Goal: Task Accomplishment & Management: Complete application form

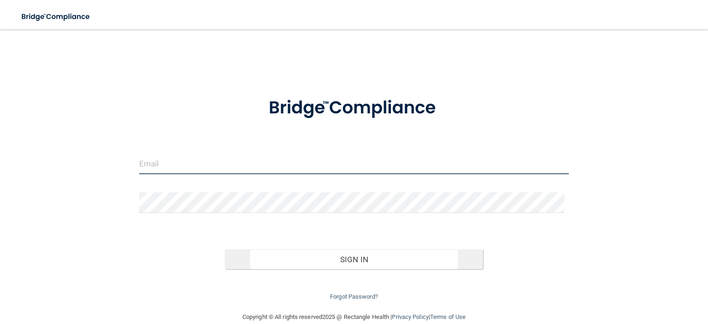
type input "[EMAIL_ADDRESS][DOMAIN_NAME]"
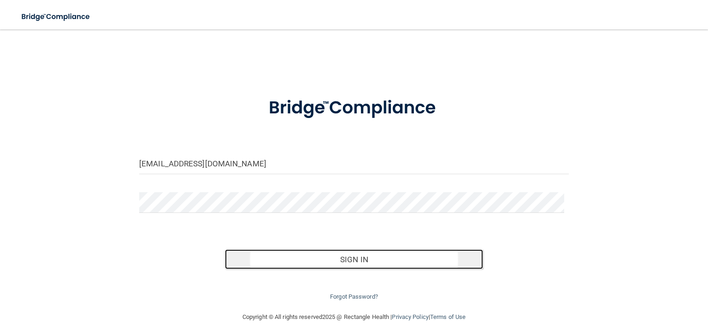
click at [320, 265] on button "Sign In" at bounding box center [354, 259] width 258 height 20
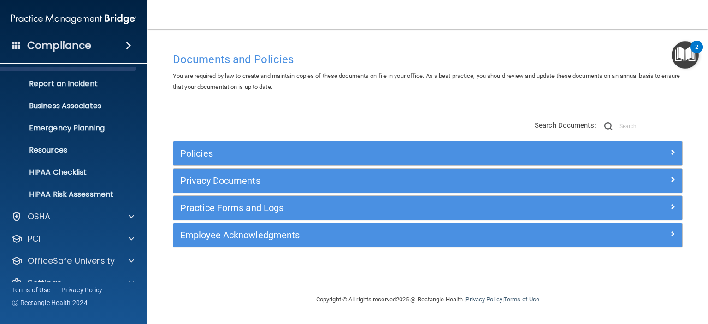
scroll to position [58, 0]
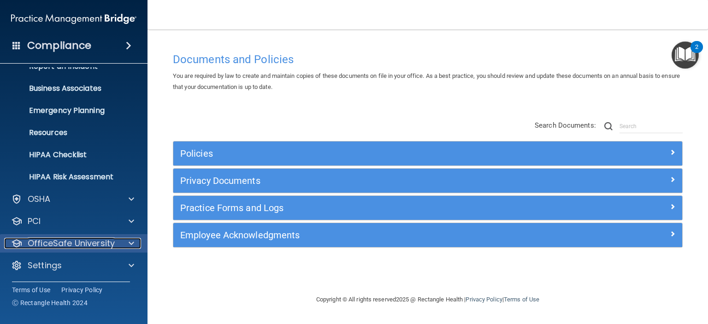
click at [129, 241] on span at bounding box center [132, 243] width 6 height 11
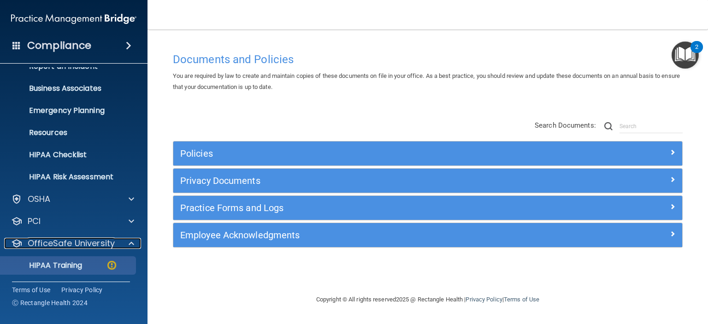
scroll to position [120, 0]
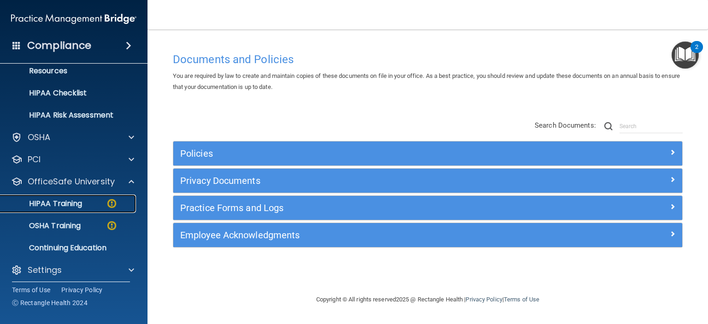
click at [61, 206] on p "HIPAA Training" at bounding box center [44, 203] width 76 height 9
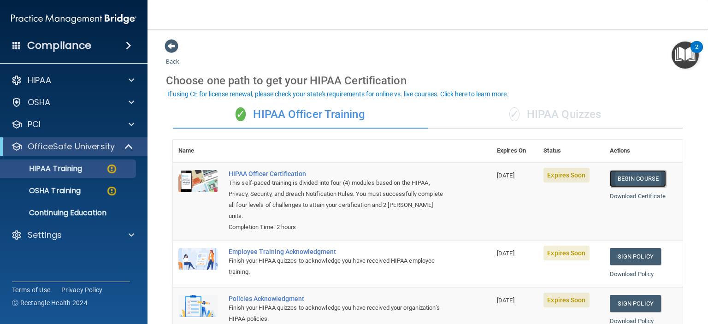
click at [654, 178] on link "Begin Course" at bounding box center [638, 178] width 56 height 17
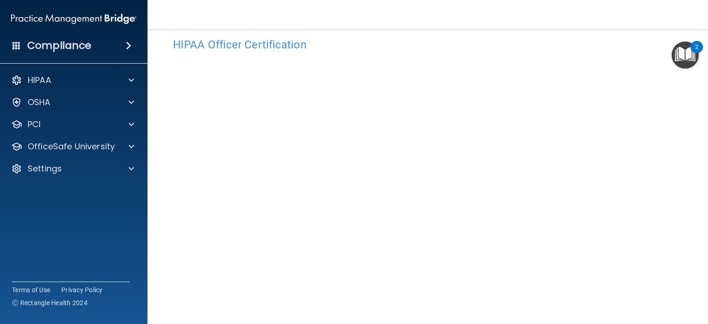
scroll to position [87, 0]
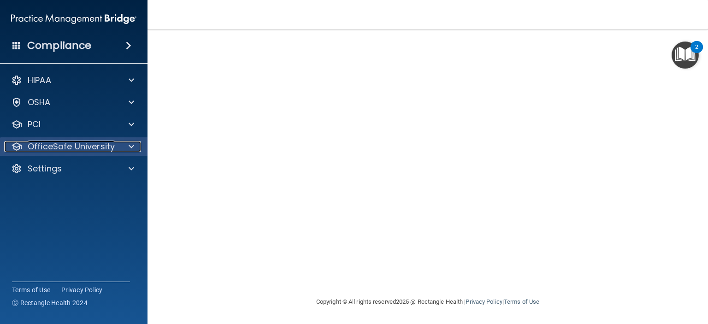
click at [131, 147] on span at bounding box center [132, 146] width 6 height 11
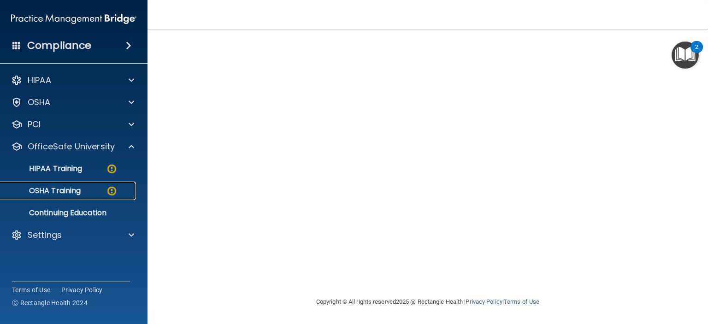
click at [75, 187] on p "OSHA Training" at bounding box center [43, 190] width 75 height 9
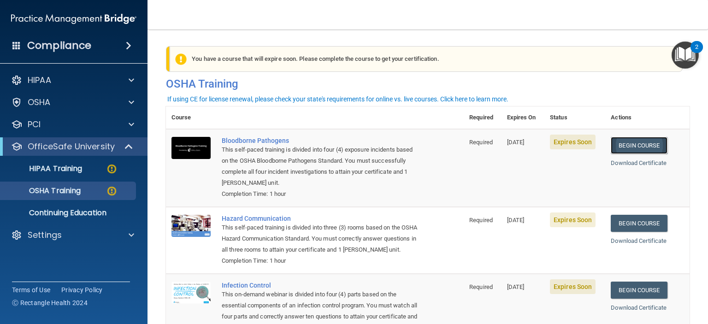
click at [632, 147] on link "Begin Course" at bounding box center [639, 145] width 56 height 17
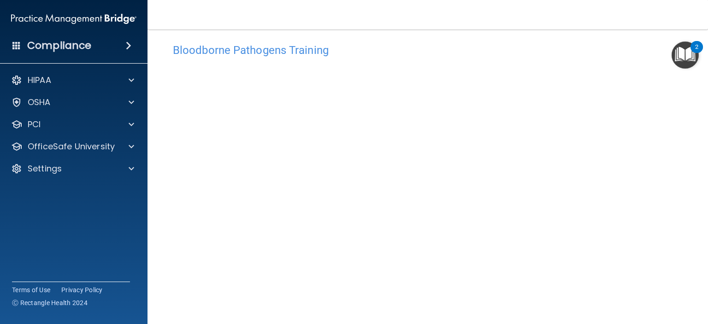
scroll to position [70, 0]
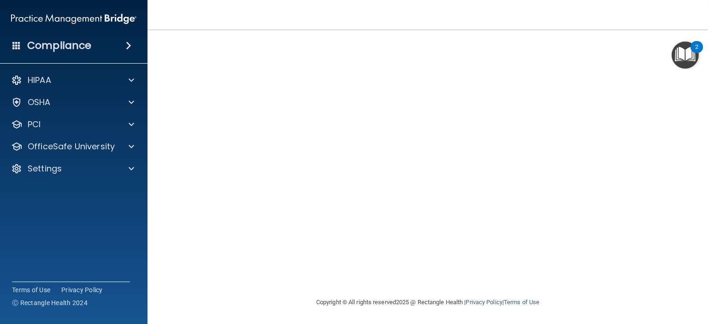
click at [691, 258] on main "Bloodborne Pathogens Training This course doesn’t expire until 08/27/2025. Are …" at bounding box center [427, 176] width 560 height 295
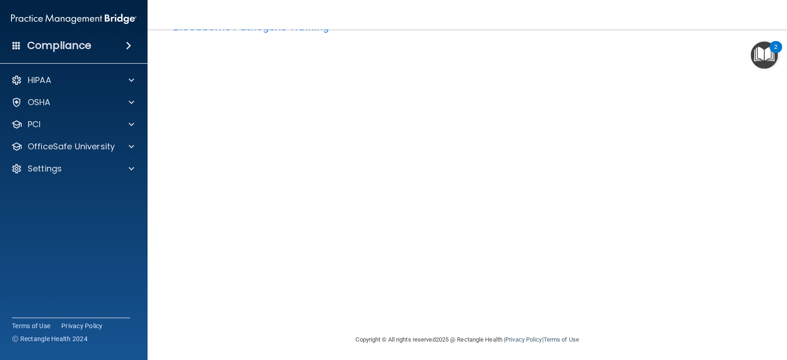
scroll to position [34, 0]
click at [64, 147] on p "OfficeSafe University" at bounding box center [71, 146] width 87 height 11
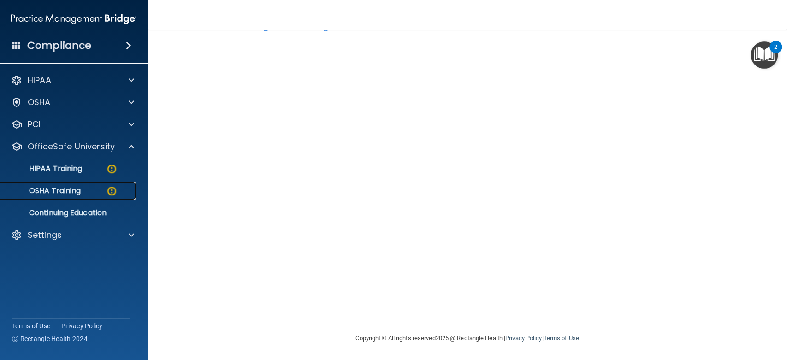
click at [84, 195] on div "OSHA Training" at bounding box center [69, 190] width 126 height 9
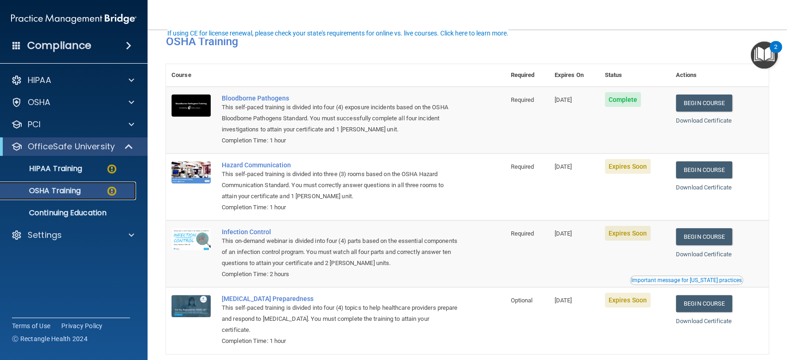
scroll to position [68, 0]
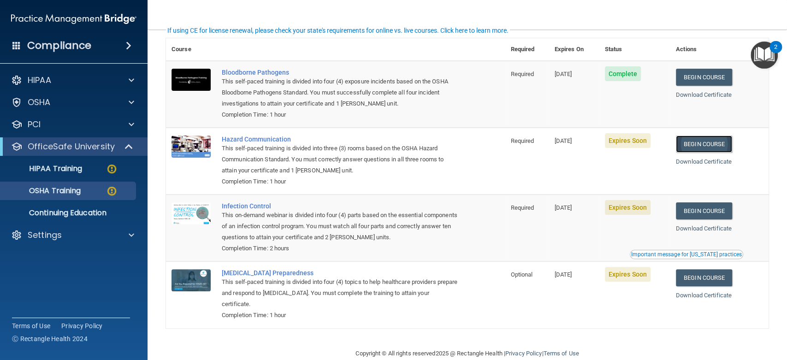
click at [686, 146] on link "Begin Course" at bounding box center [704, 144] width 56 height 17
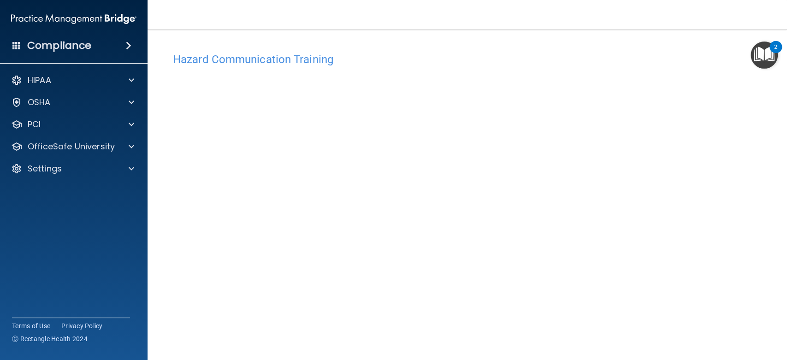
scroll to position [55, 0]
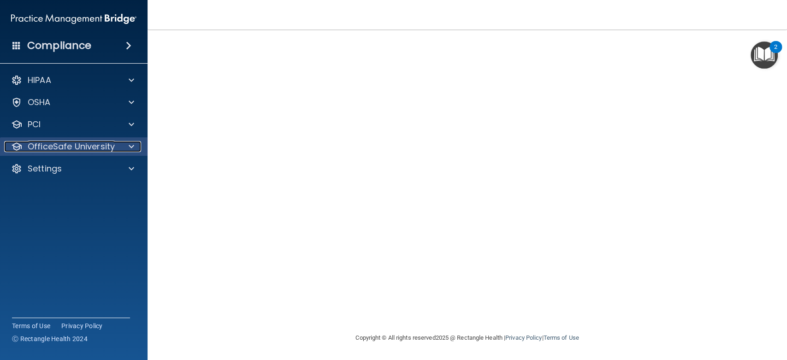
click at [53, 149] on p "OfficeSafe University" at bounding box center [71, 146] width 87 height 11
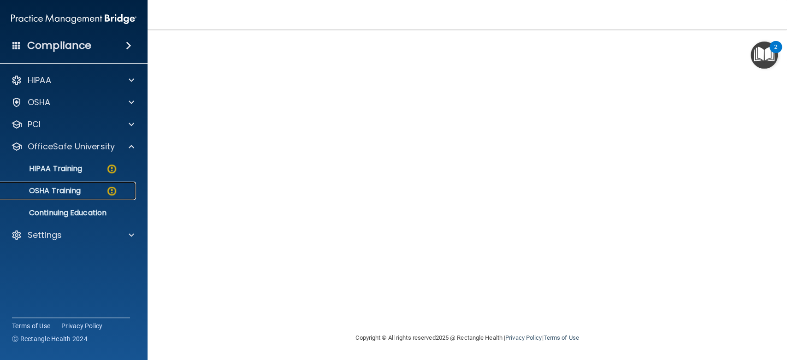
click at [56, 189] on p "OSHA Training" at bounding box center [43, 190] width 75 height 9
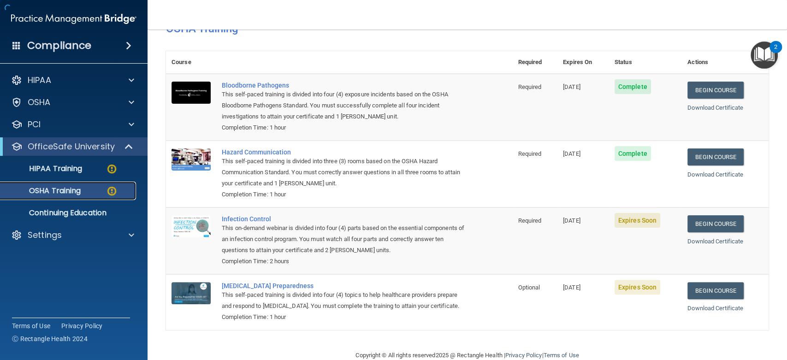
scroll to position [85, 0]
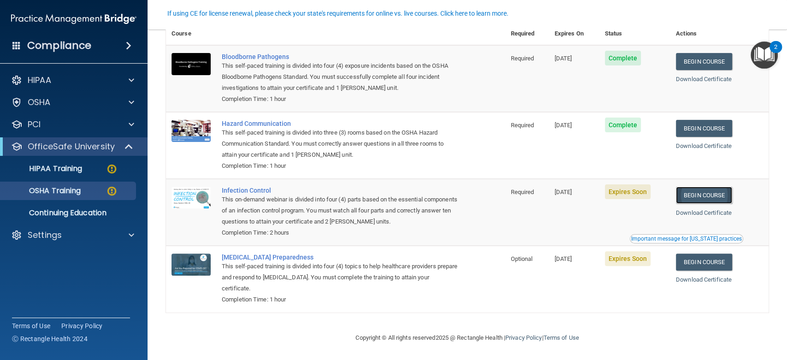
click at [715, 198] on link "Begin Course" at bounding box center [704, 195] width 56 height 17
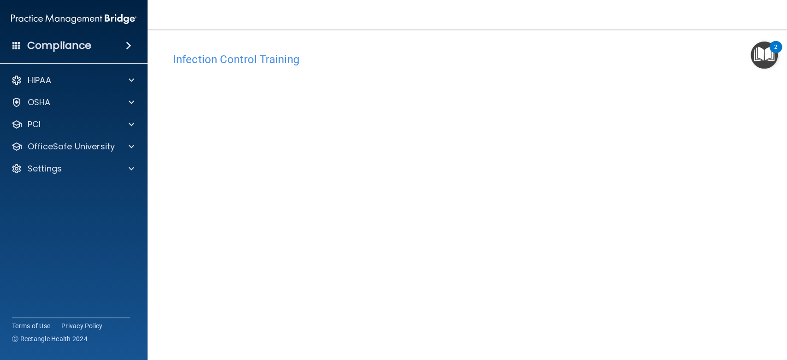
scroll to position [34, 0]
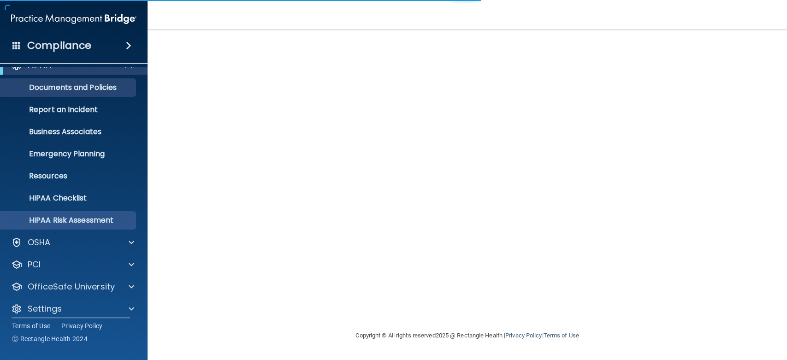
scroll to position [22, 0]
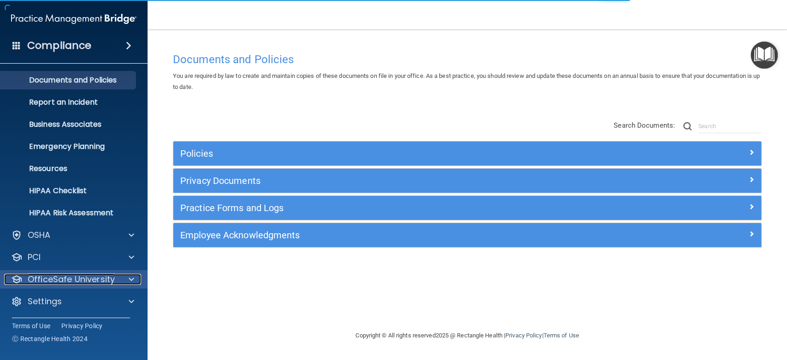
click at [46, 283] on p "OfficeSafe University" at bounding box center [71, 279] width 87 height 11
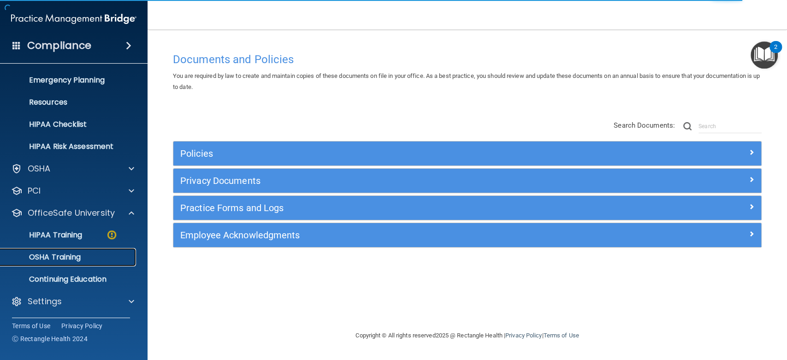
click at [72, 260] on p "OSHA Training" at bounding box center [43, 257] width 75 height 9
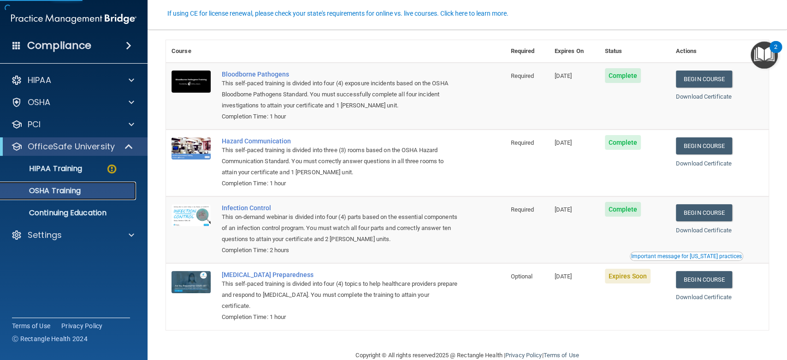
scroll to position [59, 0]
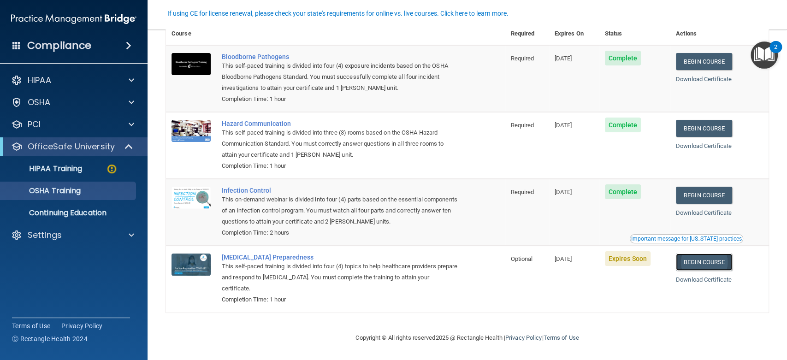
click at [695, 258] on link "Begin Course" at bounding box center [704, 262] width 56 height 17
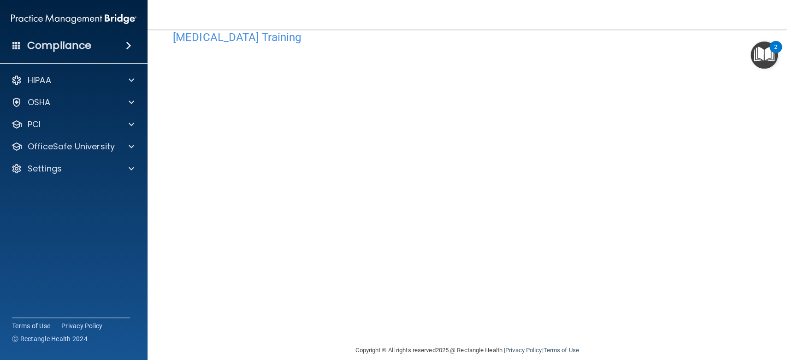
scroll to position [34, 0]
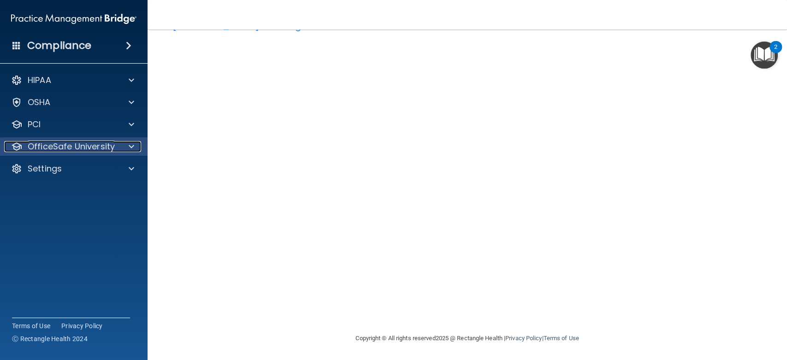
click at [47, 148] on p "OfficeSafe University" at bounding box center [71, 146] width 87 height 11
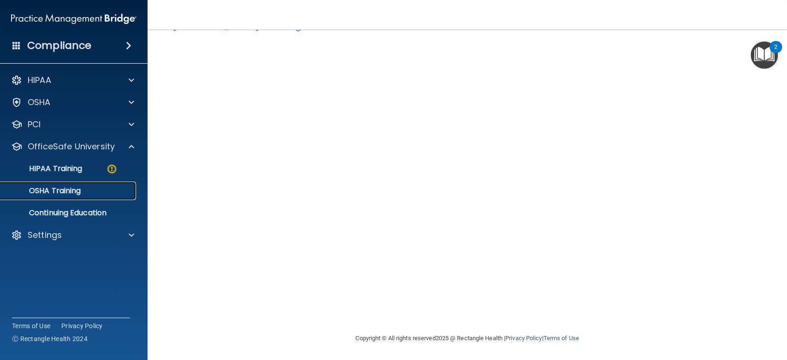
click at [70, 197] on link "OSHA Training" at bounding box center [63, 191] width 145 height 18
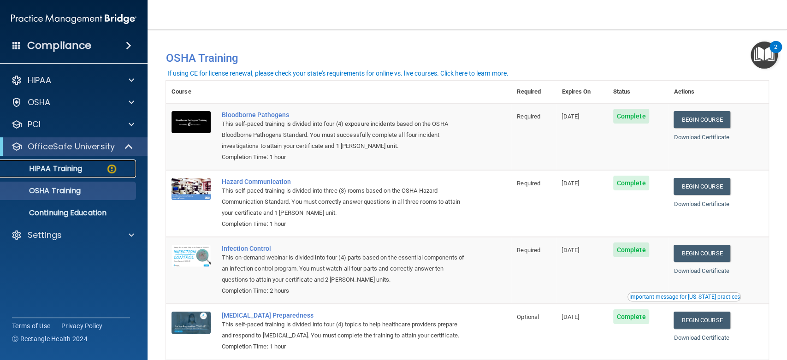
click at [50, 172] on p "HIPAA Training" at bounding box center [44, 168] width 76 height 9
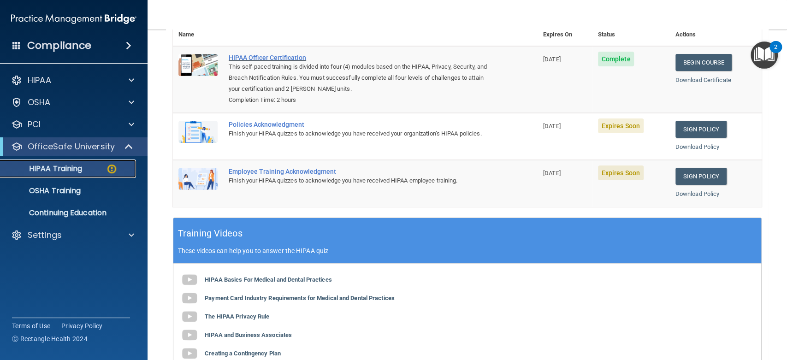
scroll to position [68, 0]
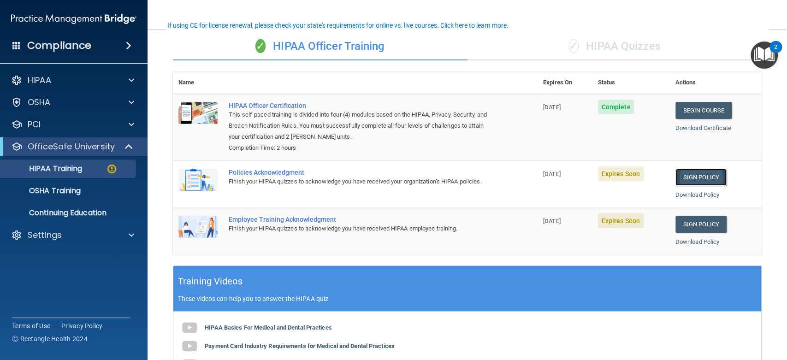
click at [684, 176] on link "Sign Policy" at bounding box center [700, 177] width 51 height 17
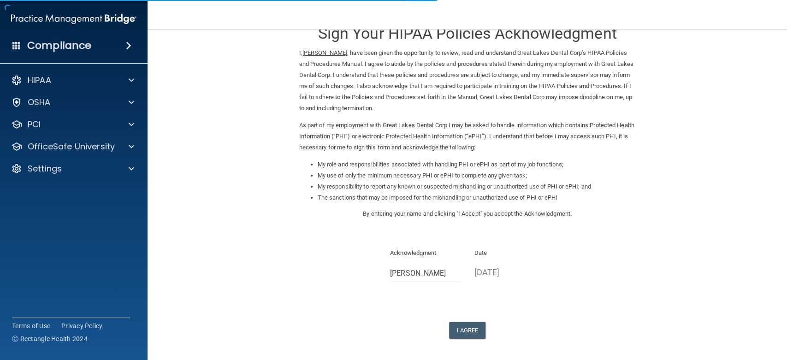
scroll to position [62, 0]
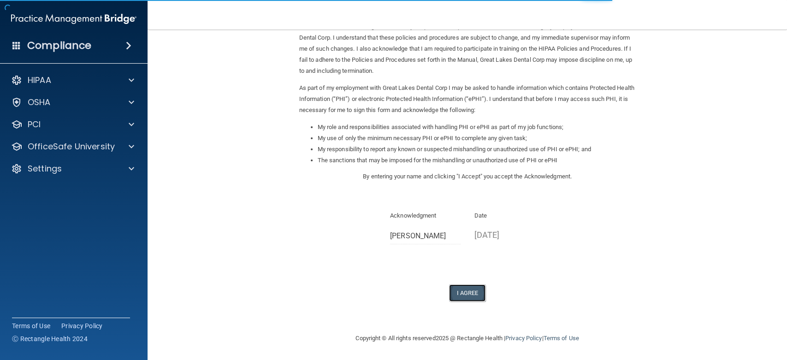
click at [462, 295] on button "I Agree" at bounding box center [467, 292] width 37 height 17
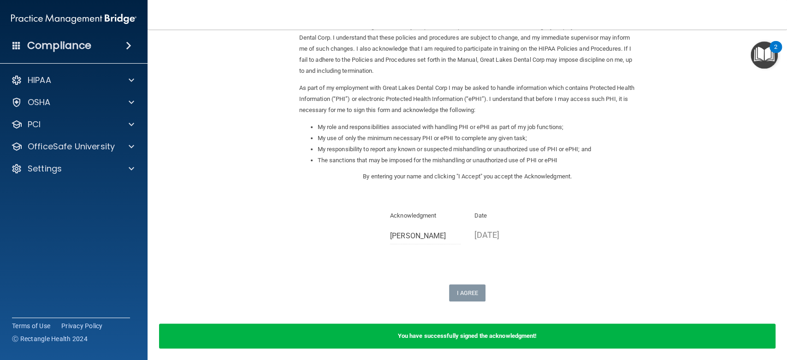
click at [521, 267] on div "Sign Your HIPAA Policies Acknowledgment I, [PERSON_NAME] , have been given the …" at bounding box center [467, 139] width 336 height 324
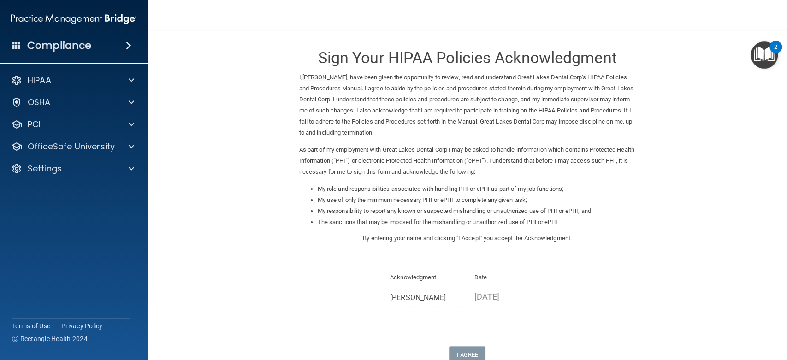
click at [523, 101] on p "I, [PERSON_NAME] , have been given the opportunity to review, read and understa…" at bounding box center [467, 105] width 336 height 66
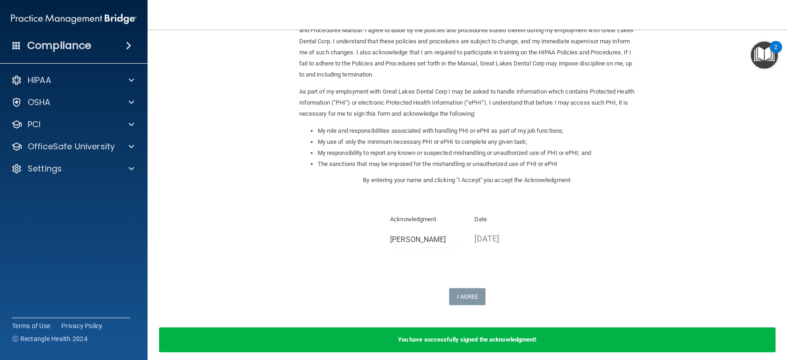
scroll to position [98, 0]
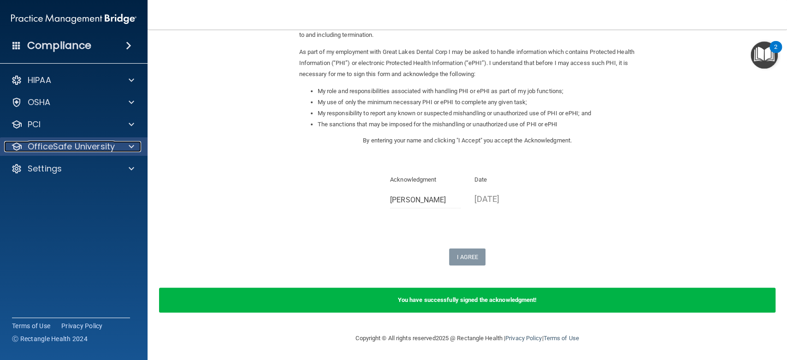
click at [61, 144] on p "OfficeSafe University" at bounding box center [71, 146] width 87 height 11
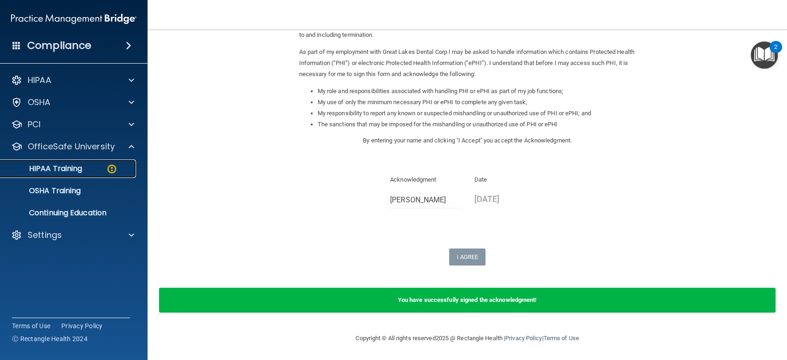
click at [77, 169] on p "HIPAA Training" at bounding box center [44, 168] width 76 height 9
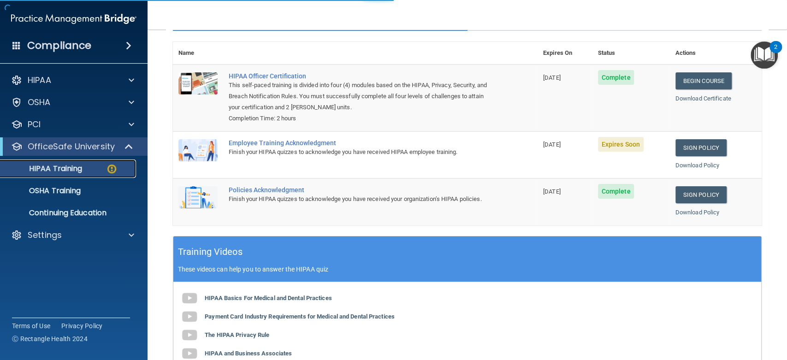
scroll to position [259, 0]
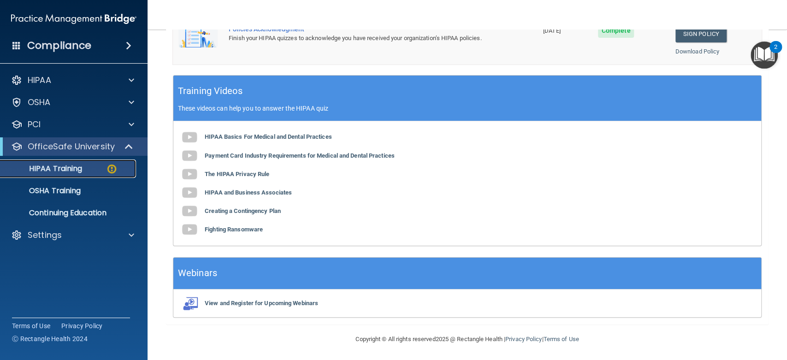
click at [115, 170] on img at bounding box center [112, 169] width 12 height 12
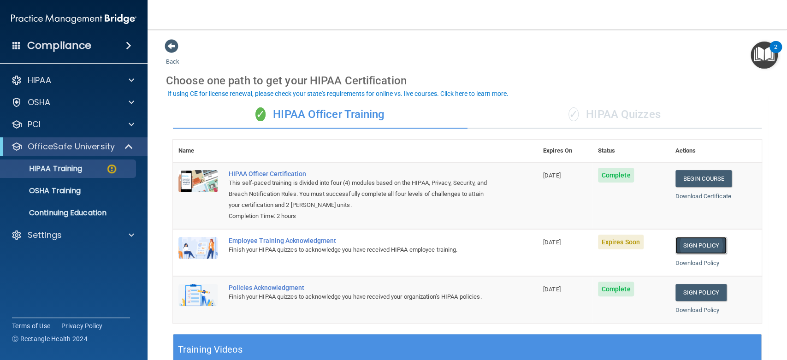
click at [701, 251] on link "Sign Policy" at bounding box center [700, 245] width 51 height 17
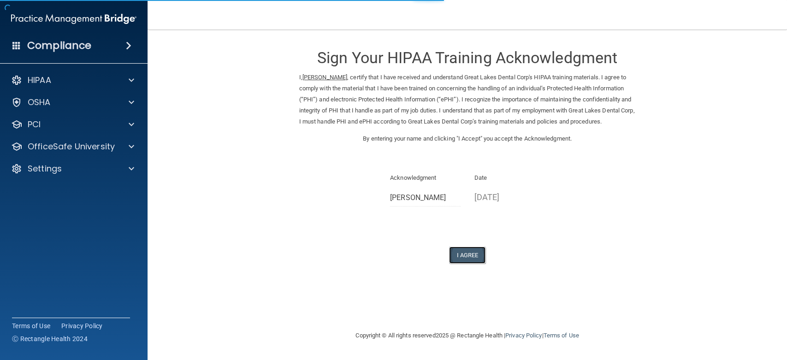
click at [479, 264] on button "I Agree" at bounding box center [467, 255] width 37 height 17
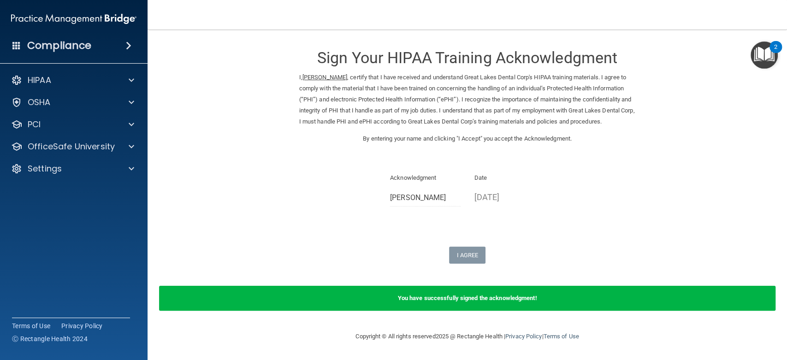
scroll to position [9, 0]
